Goal: Task Accomplishment & Management: Use online tool/utility

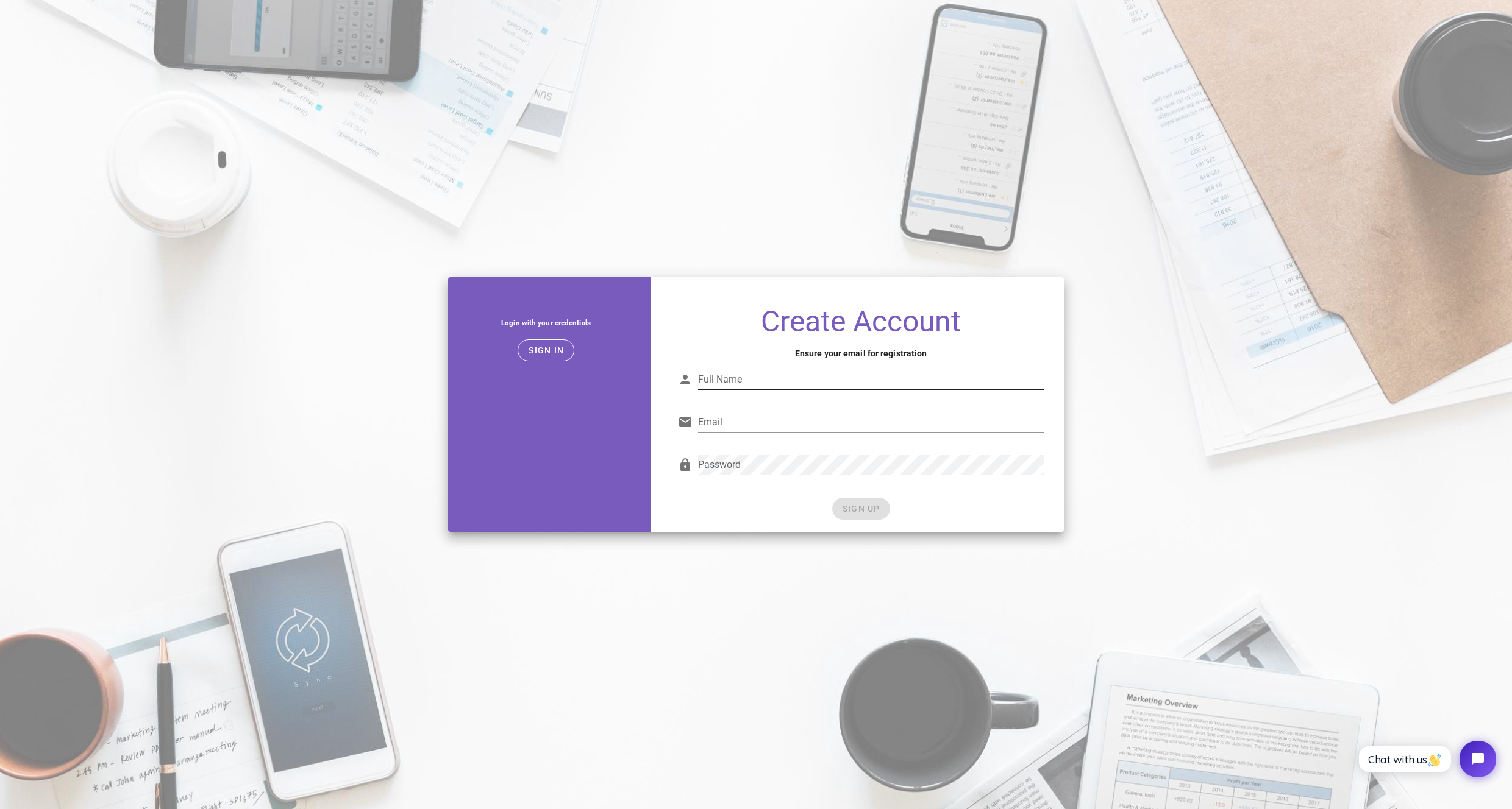
click at [752, 385] on input "Full Name" at bounding box center [871, 380] width 346 height 19
click at [748, 421] on input "Email" at bounding box center [871, 422] width 346 height 19
click at [756, 382] on input "Anton" at bounding box center [871, 380] width 346 height 19
paste input "dandasana182@gmail.com"
type input "Anton N"
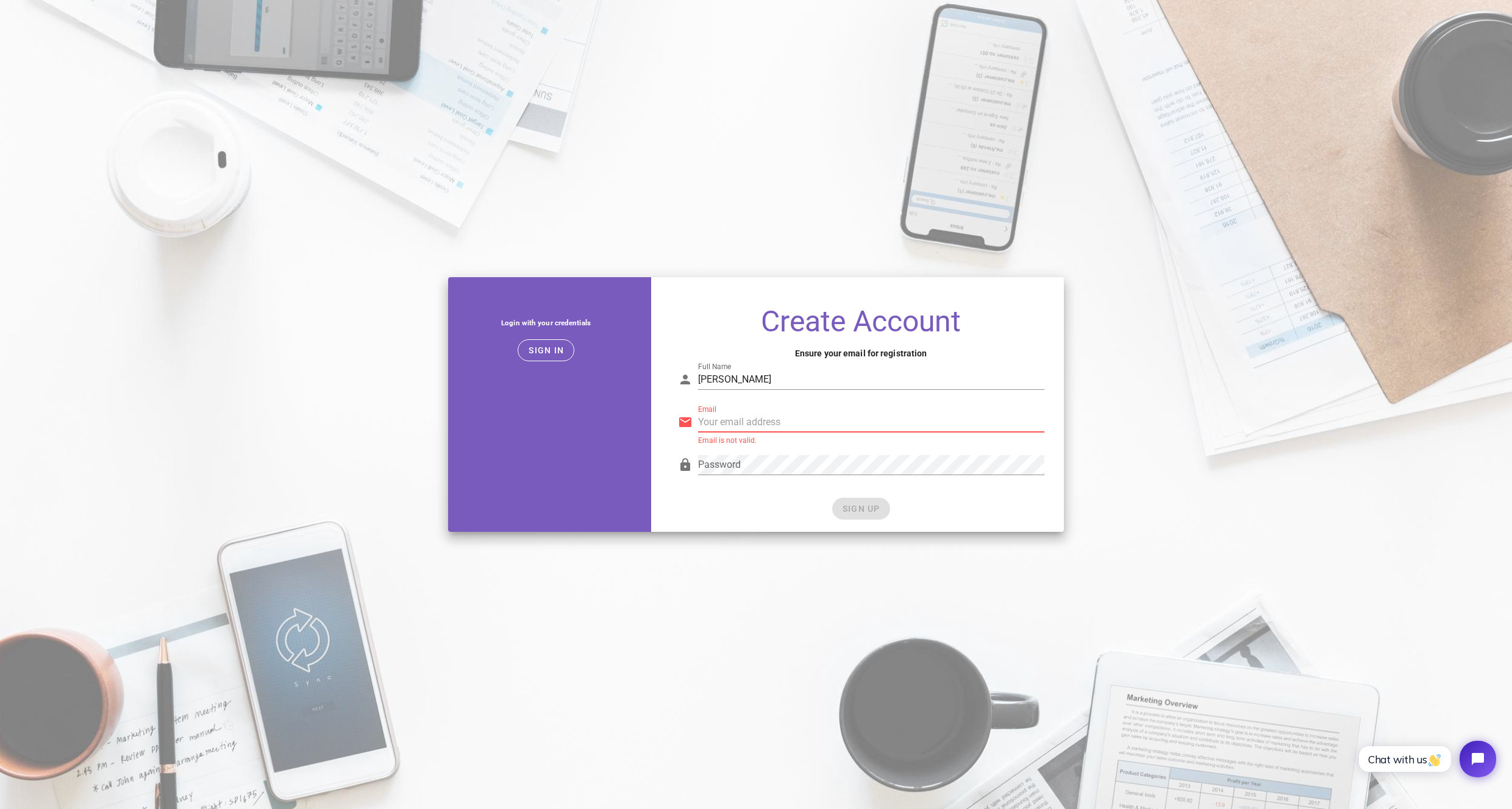
click at [768, 417] on input "Email" at bounding box center [871, 422] width 346 height 19
paste input "dandasana182@gmail.com"
type input "dandasana182@gmail.com"
click at [740, 449] on div "Password Password is not valid." at bounding box center [861, 468] width 366 height 40
click at [885, 498] on div "SIGN UP" at bounding box center [861, 509] width 366 height 22
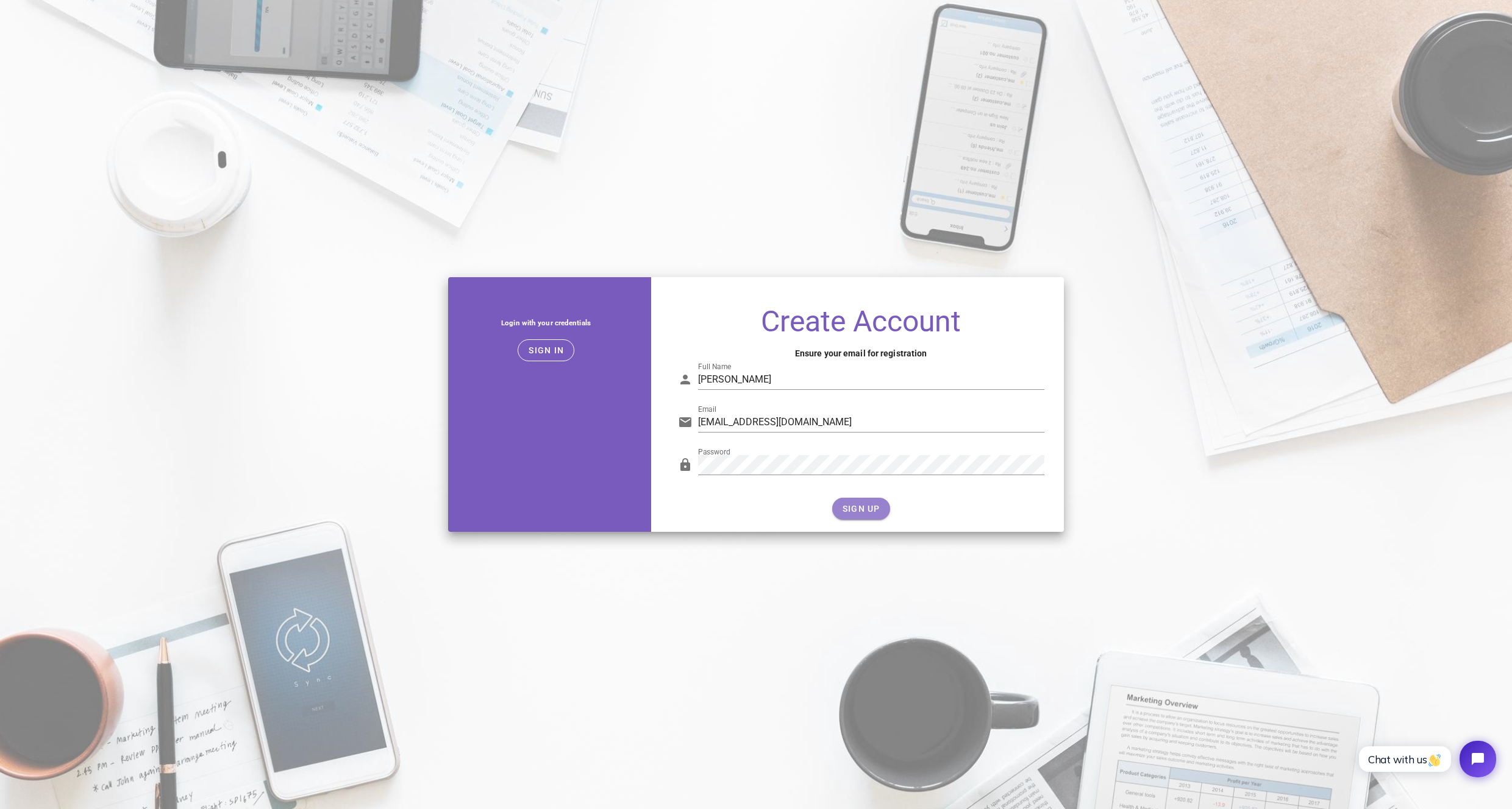
click at [881, 505] on button "SIGN UP" at bounding box center [861, 509] width 58 height 22
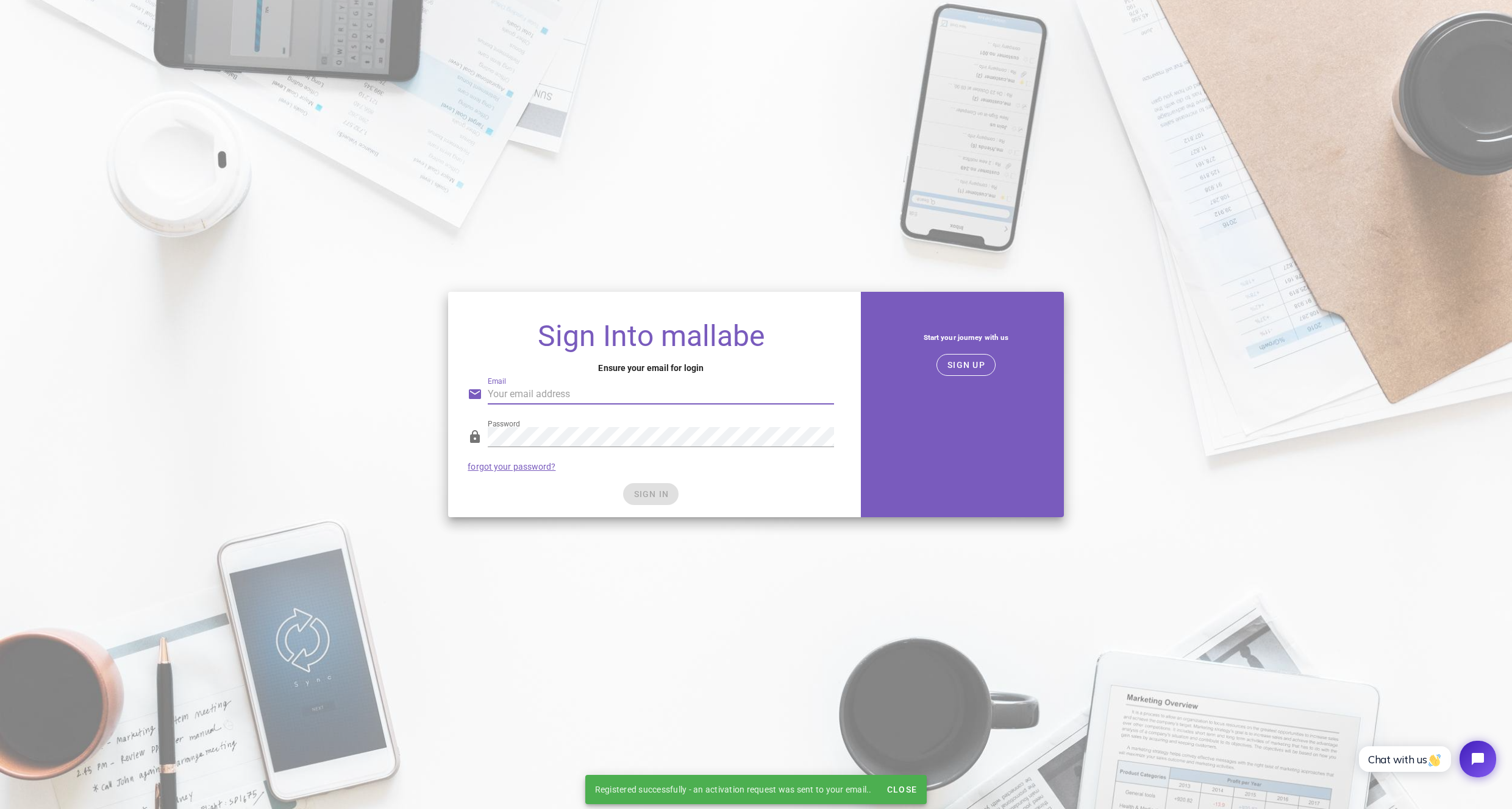
click at [541, 398] on input "Email" at bounding box center [661, 394] width 346 height 19
type input "dandasana182@gmail.com"
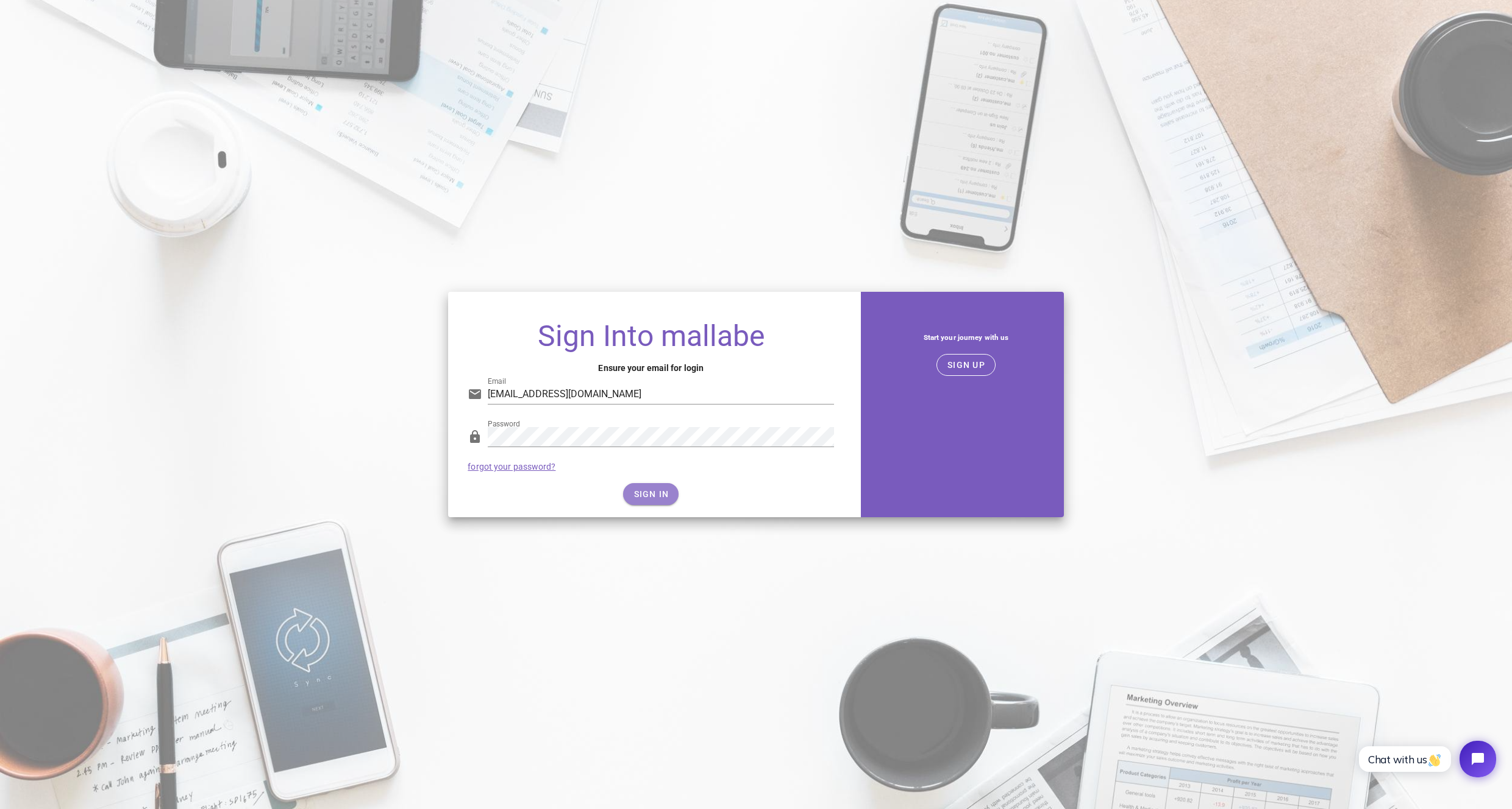
click at [639, 491] on span "SIGN IN" at bounding box center [651, 494] width 36 height 10
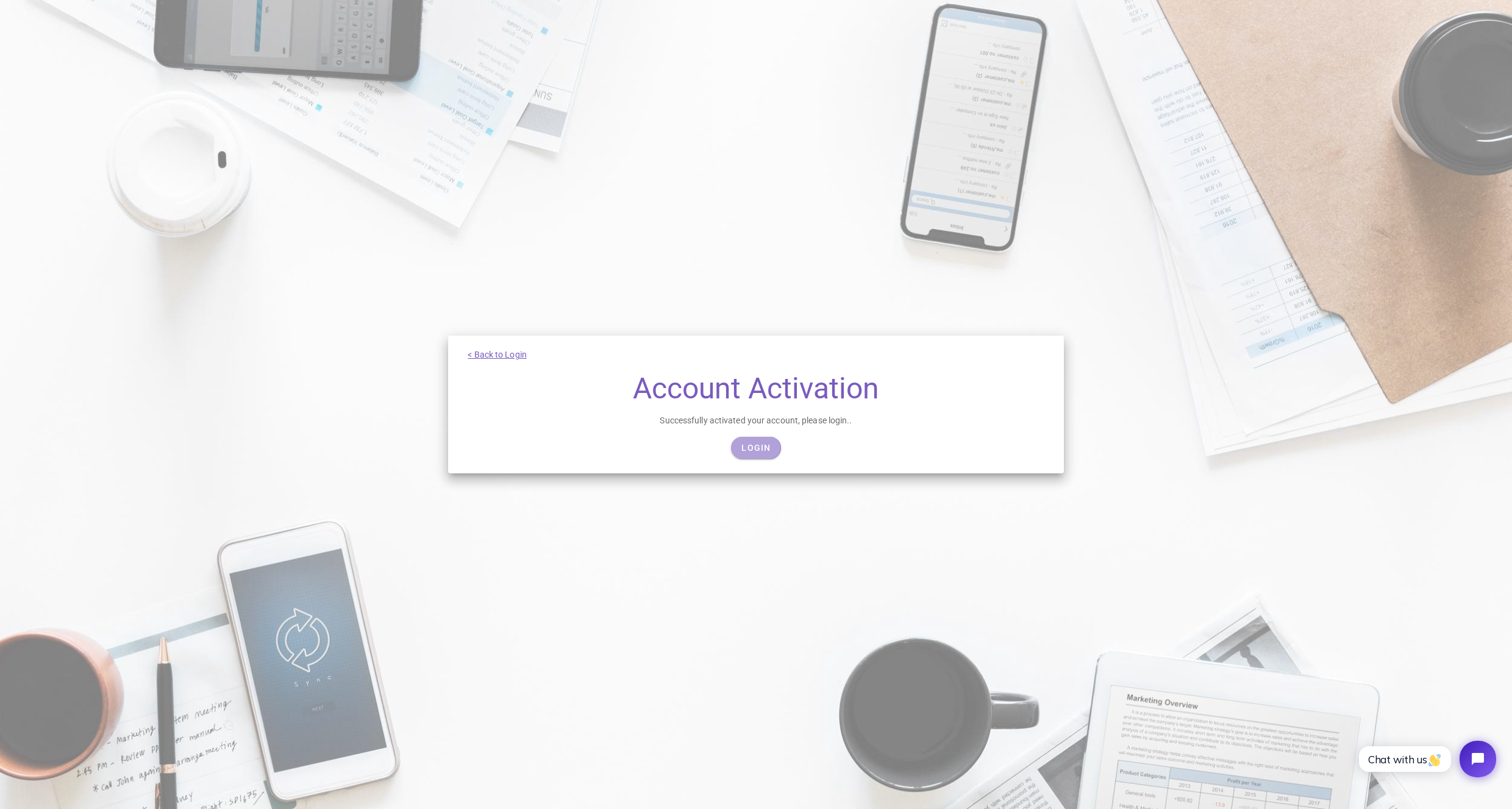
click at [756, 452] on span "Login" at bounding box center [755, 448] width 30 height 10
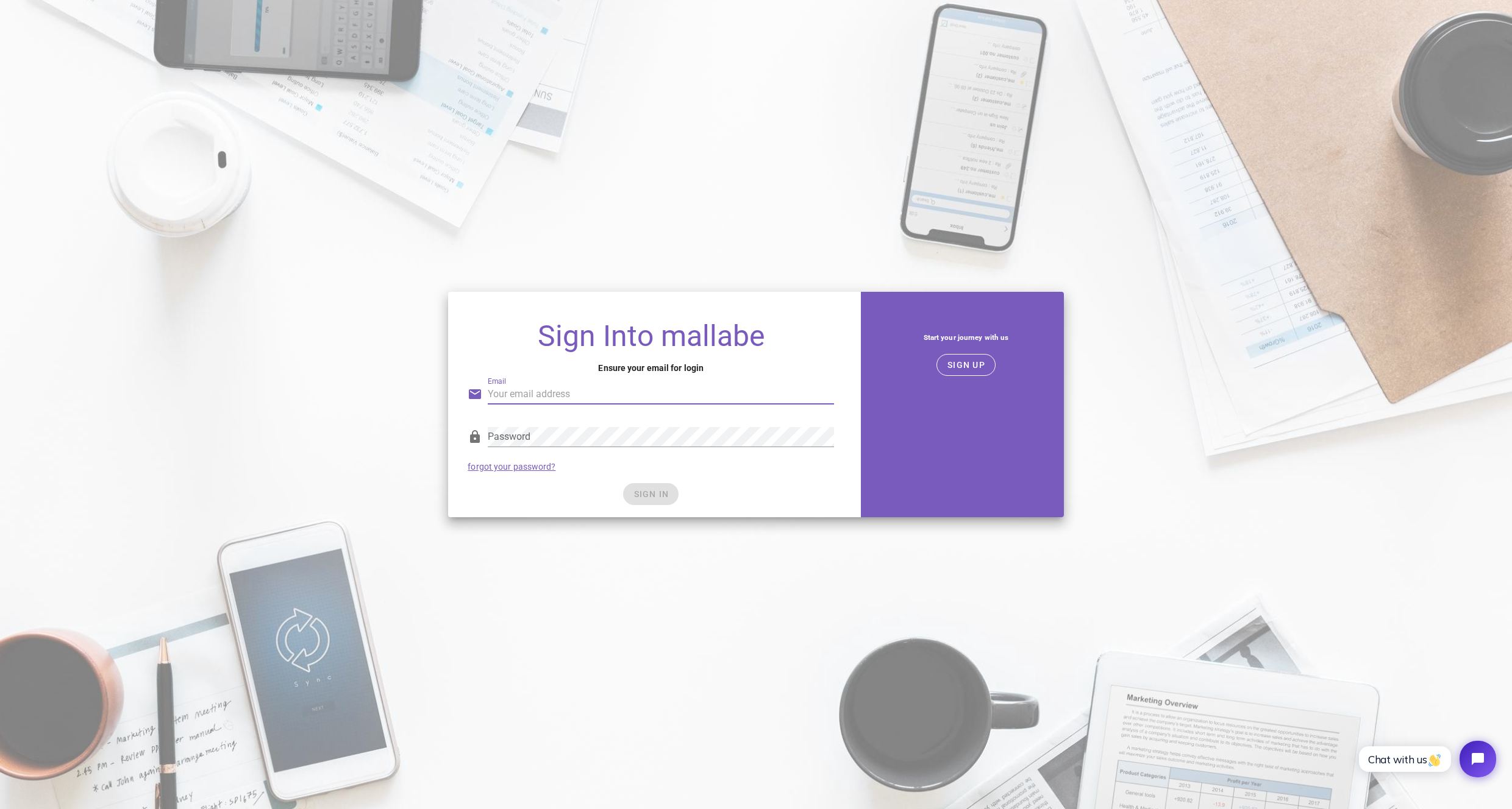
type input "dandasana182@gmail.com"
click at [637, 483] on button "SIGN IN" at bounding box center [651, 493] width 55 height 22
click at [637, 483] on div "SIGN IN" at bounding box center [651, 493] width 366 height 22
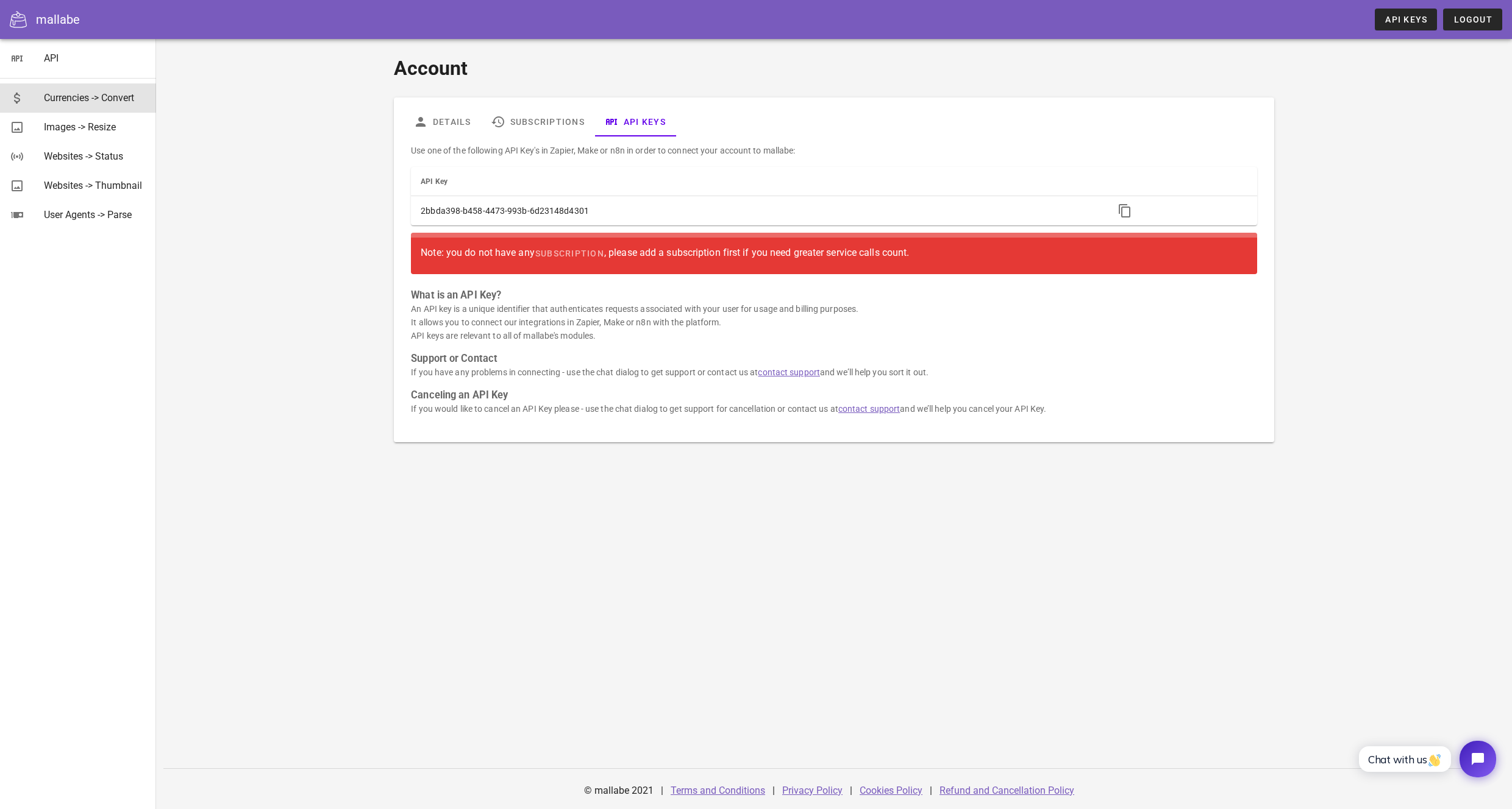
click at [84, 103] on div "Currencies -> Convert" at bounding box center [95, 98] width 103 height 11
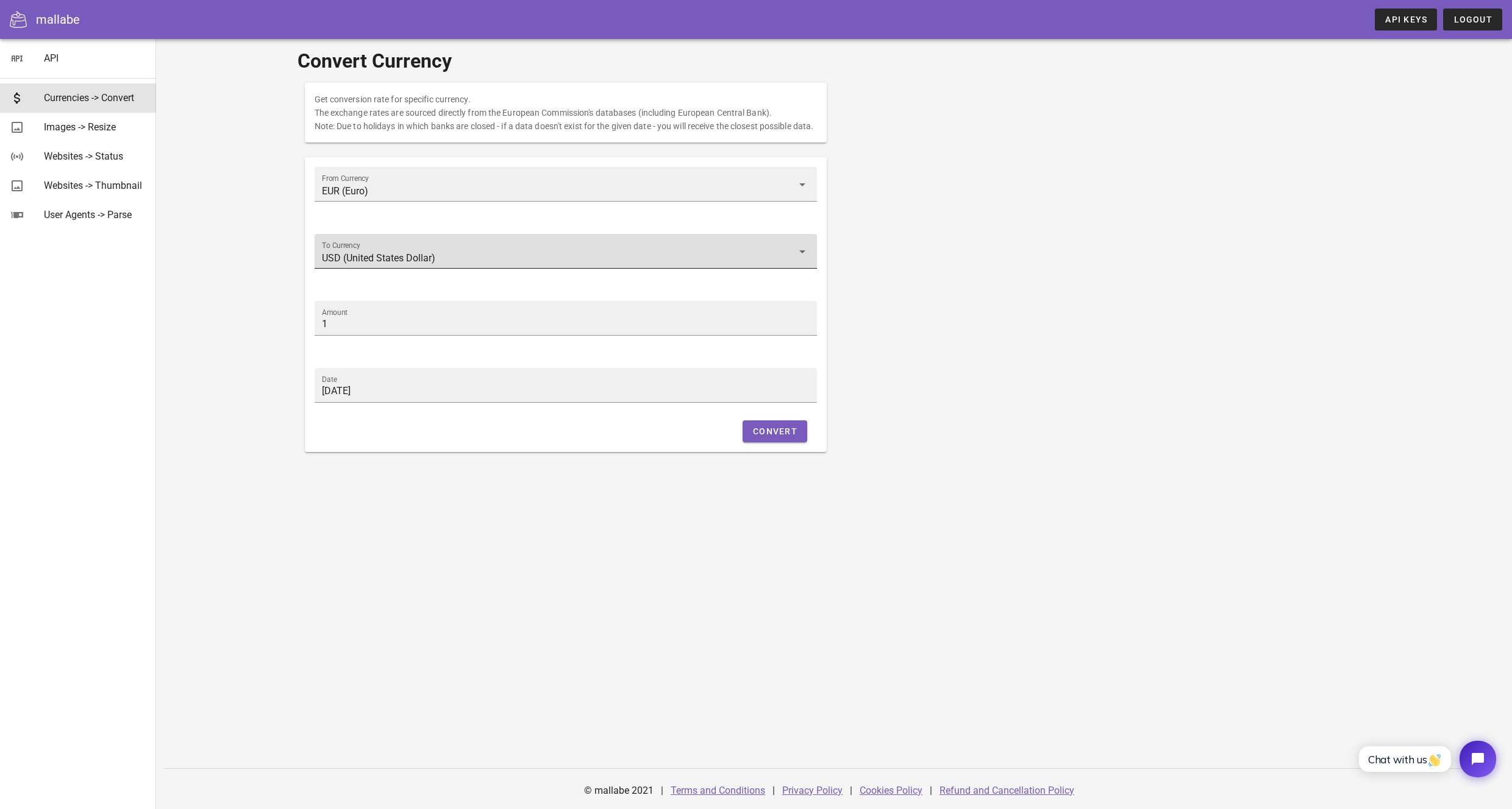
click at [404, 259] on div "To Currency USD (United States Dollar)" at bounding box center [566, 251] width 488 height 34
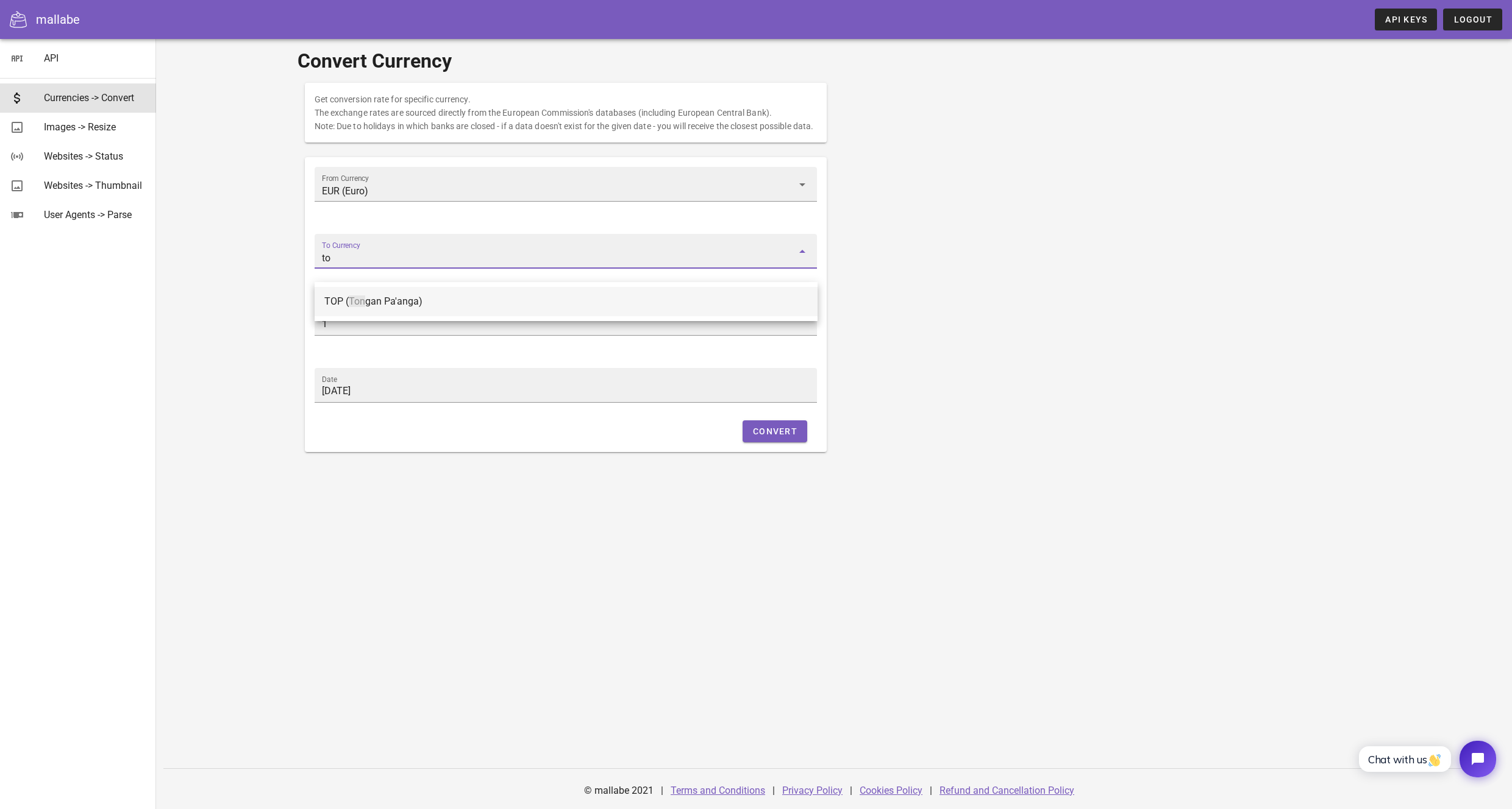
type input "t"
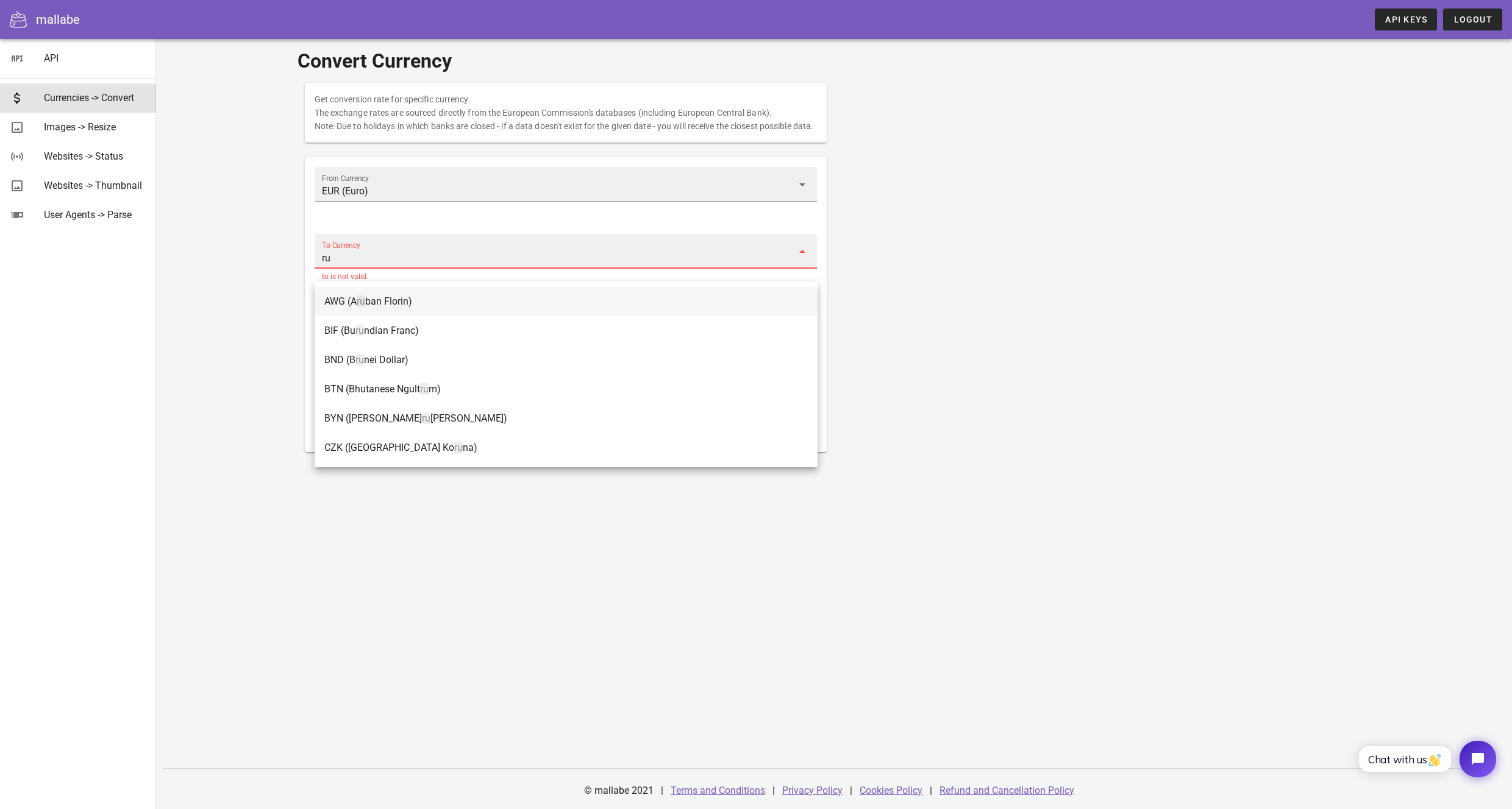
type input "r"
click at [170, 262] on div "Convert Currency Get conversion rate for specific currency. The exchange rates …" at bounding box center [834, 425] width 1356 height 771
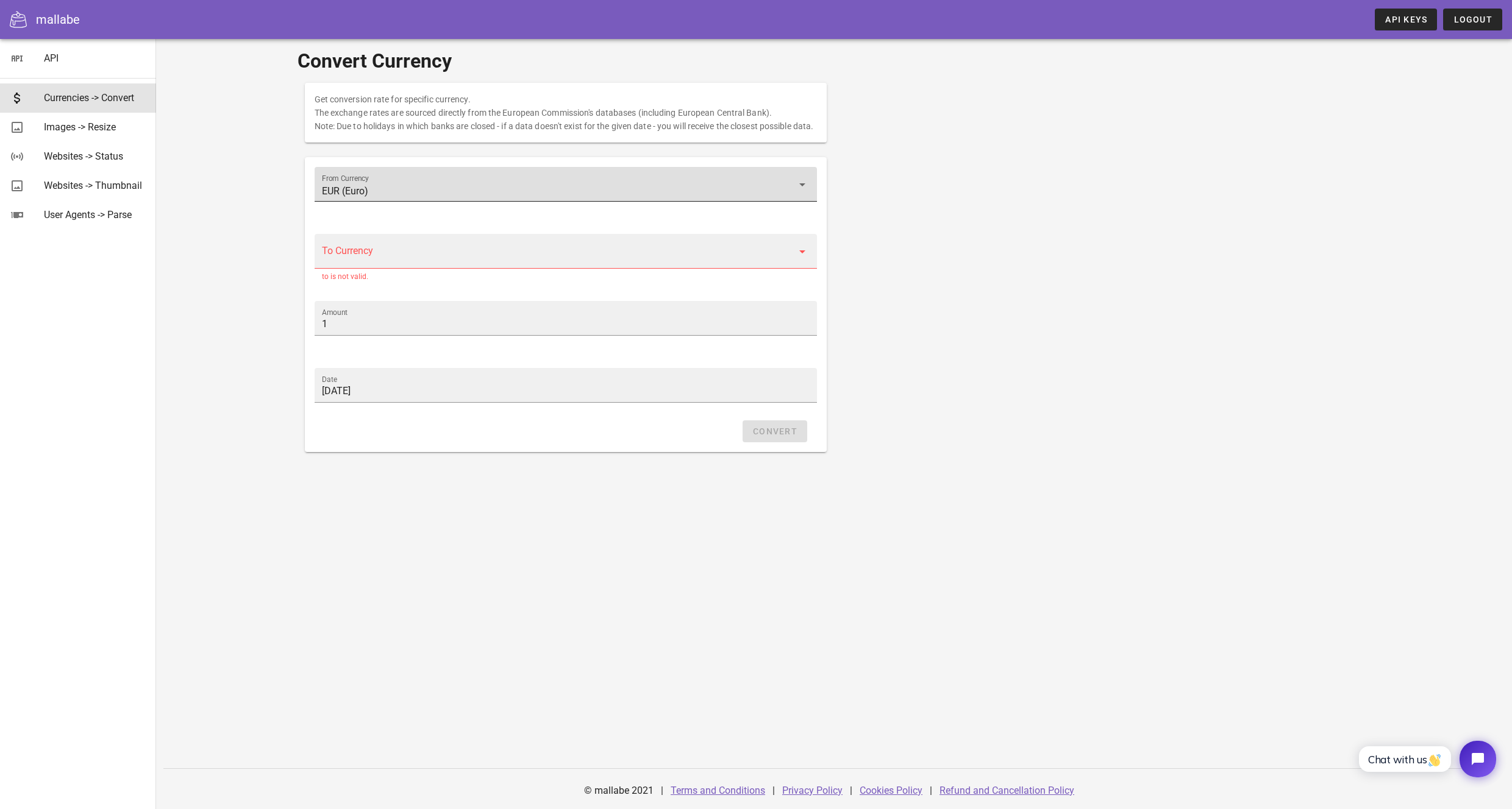
click at [425, 201] on input "EUR (Euro)" at bounding box center [558, 191] width 471 height 19
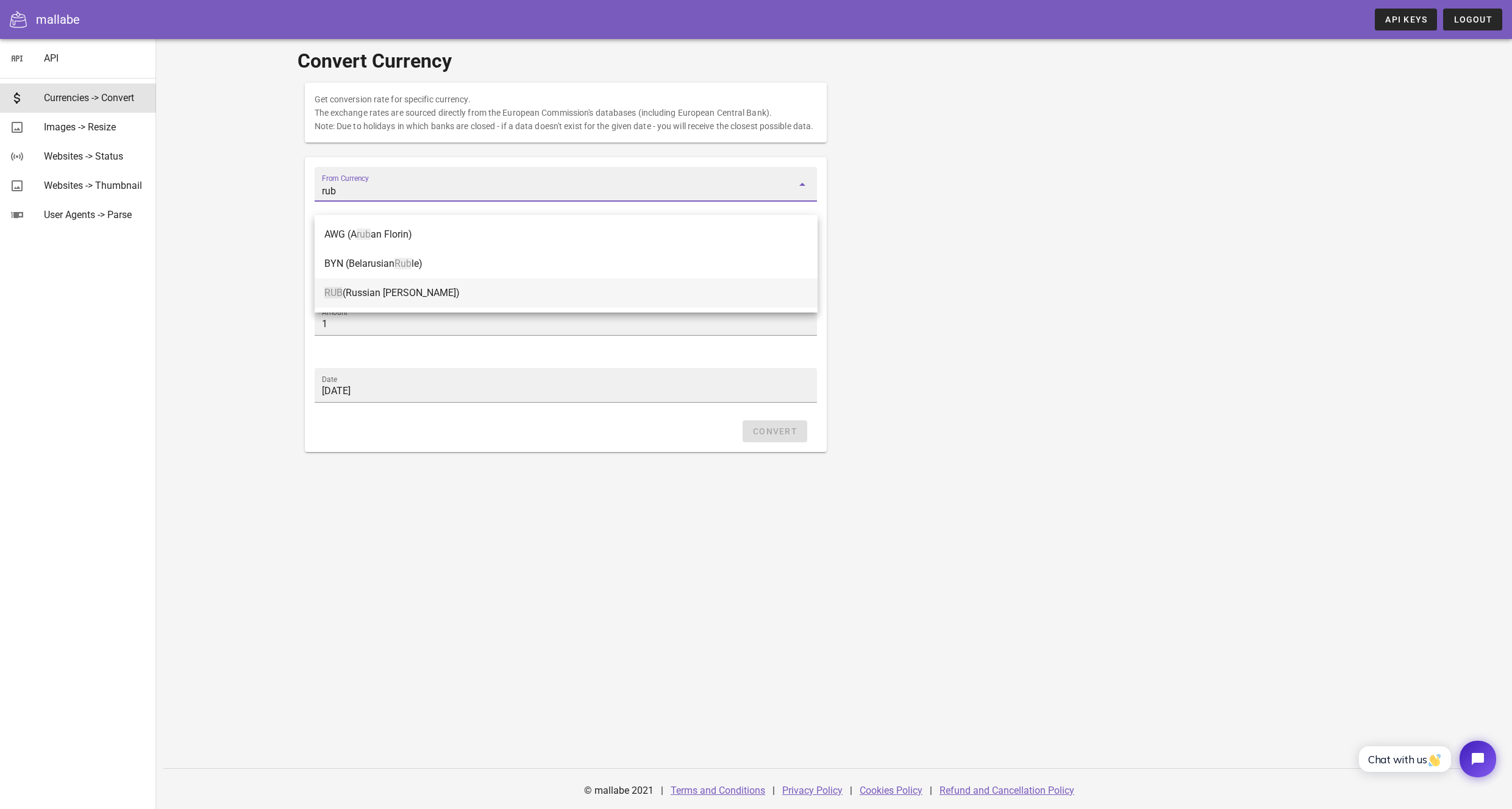
click at [393, 295] on div "RUB (Russian Ruble)" at bounding box center [566, 292] width 483 height 11
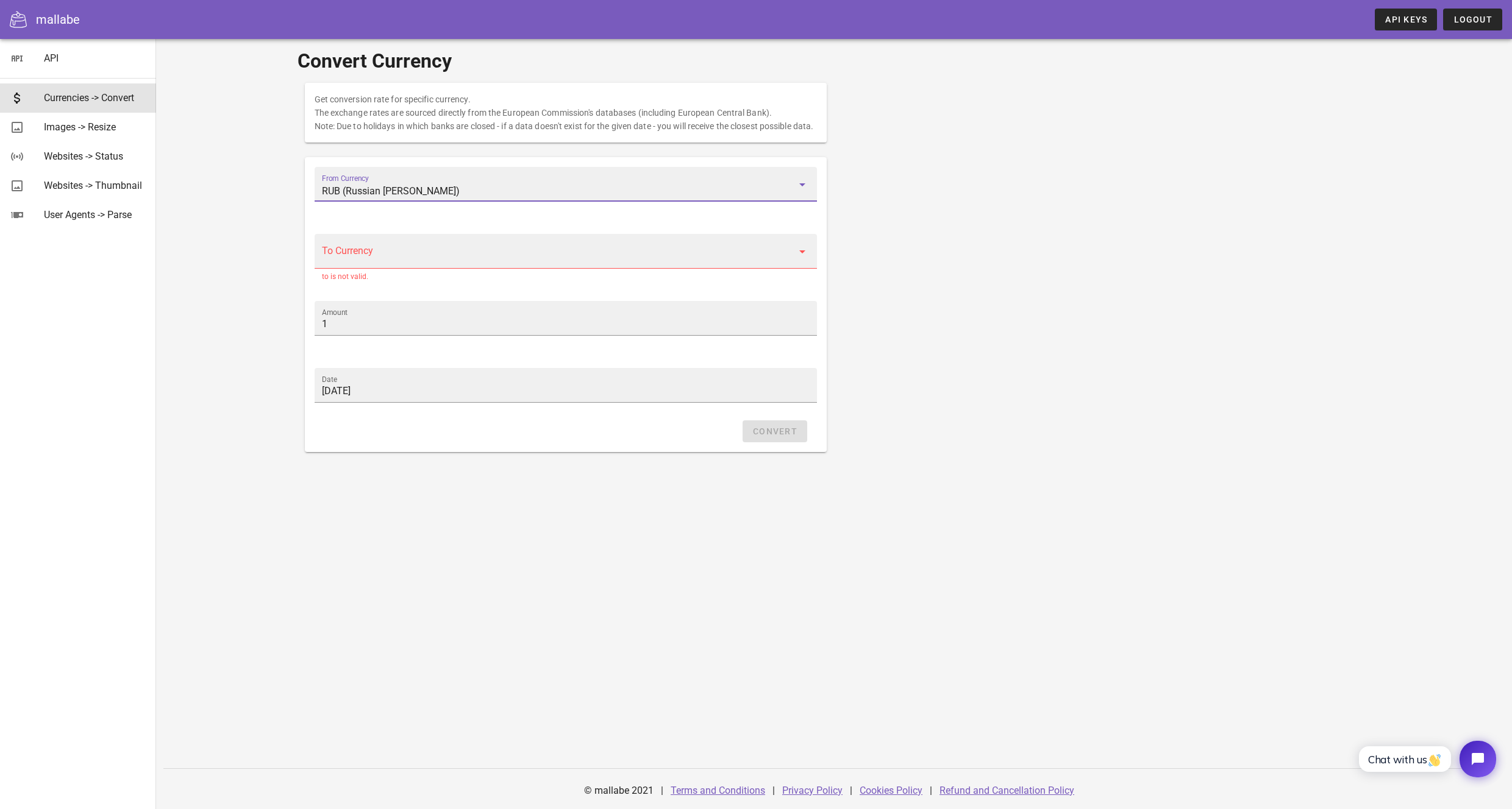
type input "RUB (Russian Ruble)"
click at [400, 268] on input "To Currency" at bounding box center [558, 258] width 471 height 19
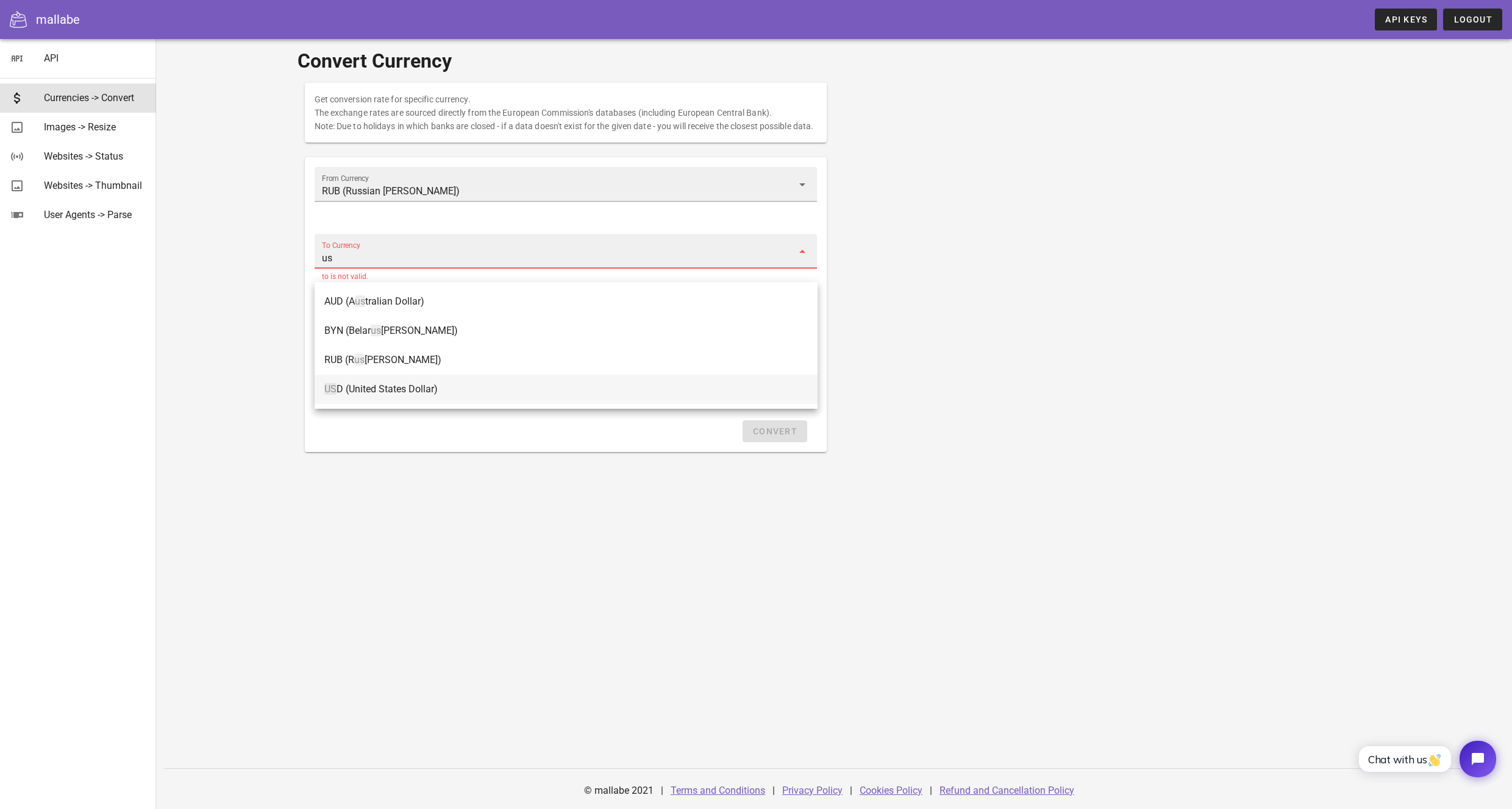
click at [436, 376] on div "US D (United States Dollar)" at bounding box center [566, 388] width 483 height 26
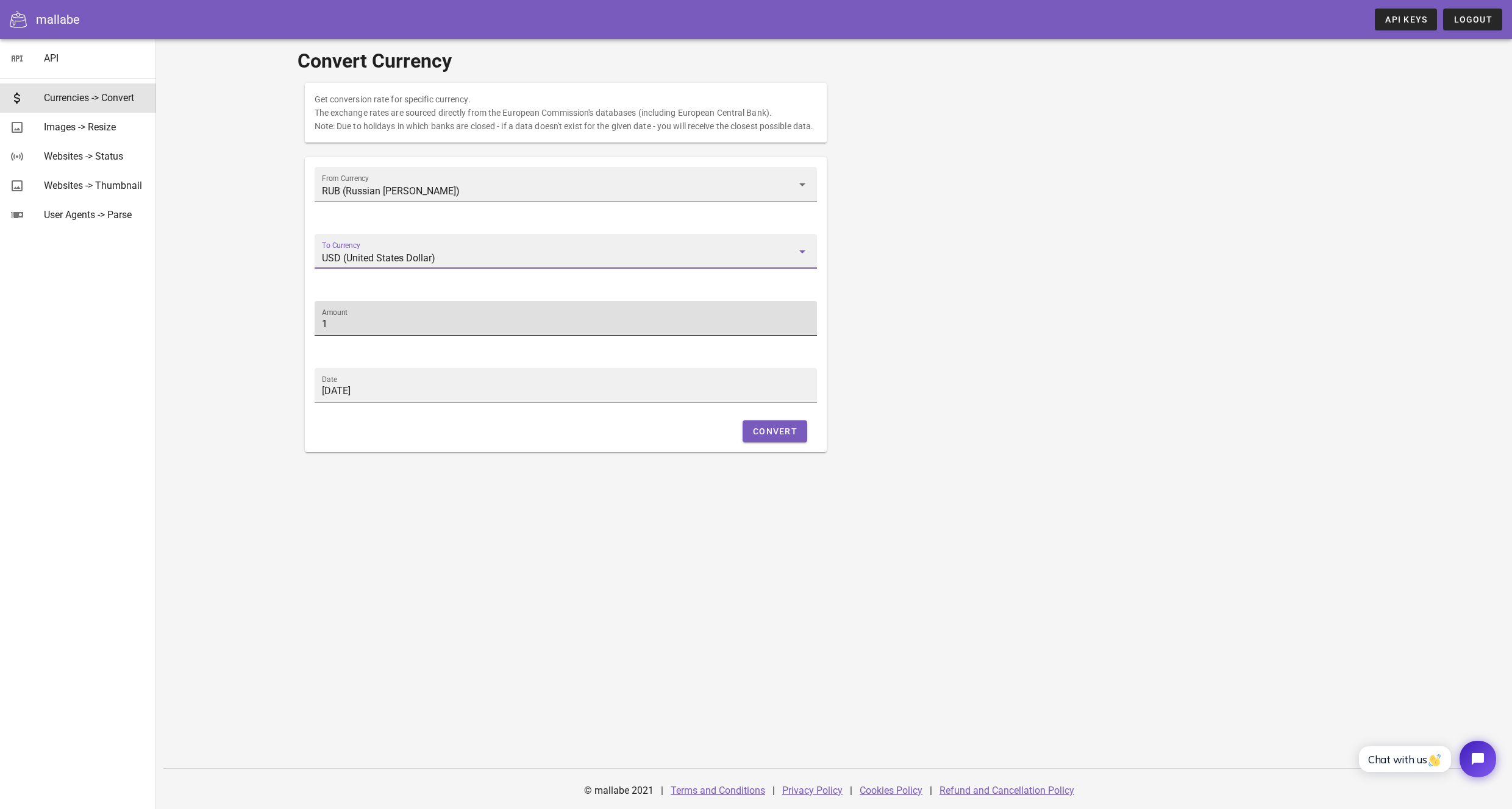
type input "USD (United States Dollar)"
click at [412, 334] on input "1" at bounding box center [566, 324] width 488 height 19
type input "1090"
click at [776, 437] on button "Convert" at bounding box center [775, 431] width 65 height 22
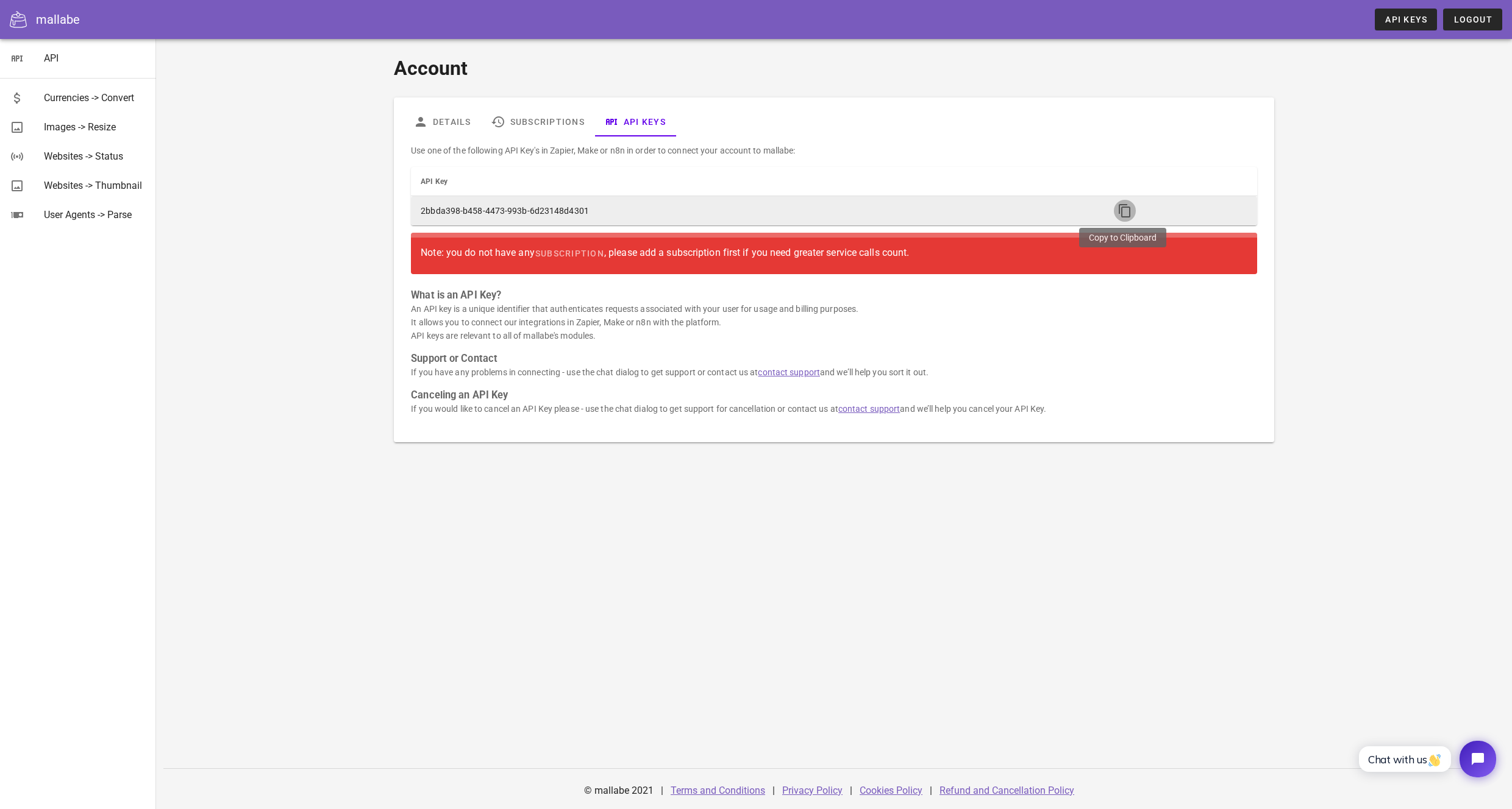
click at [1118, 213] on icon "button" at bounding box center [1125, 211] width 14 height 14
